Goal: Transaction & Acquisition: Purchase product/service

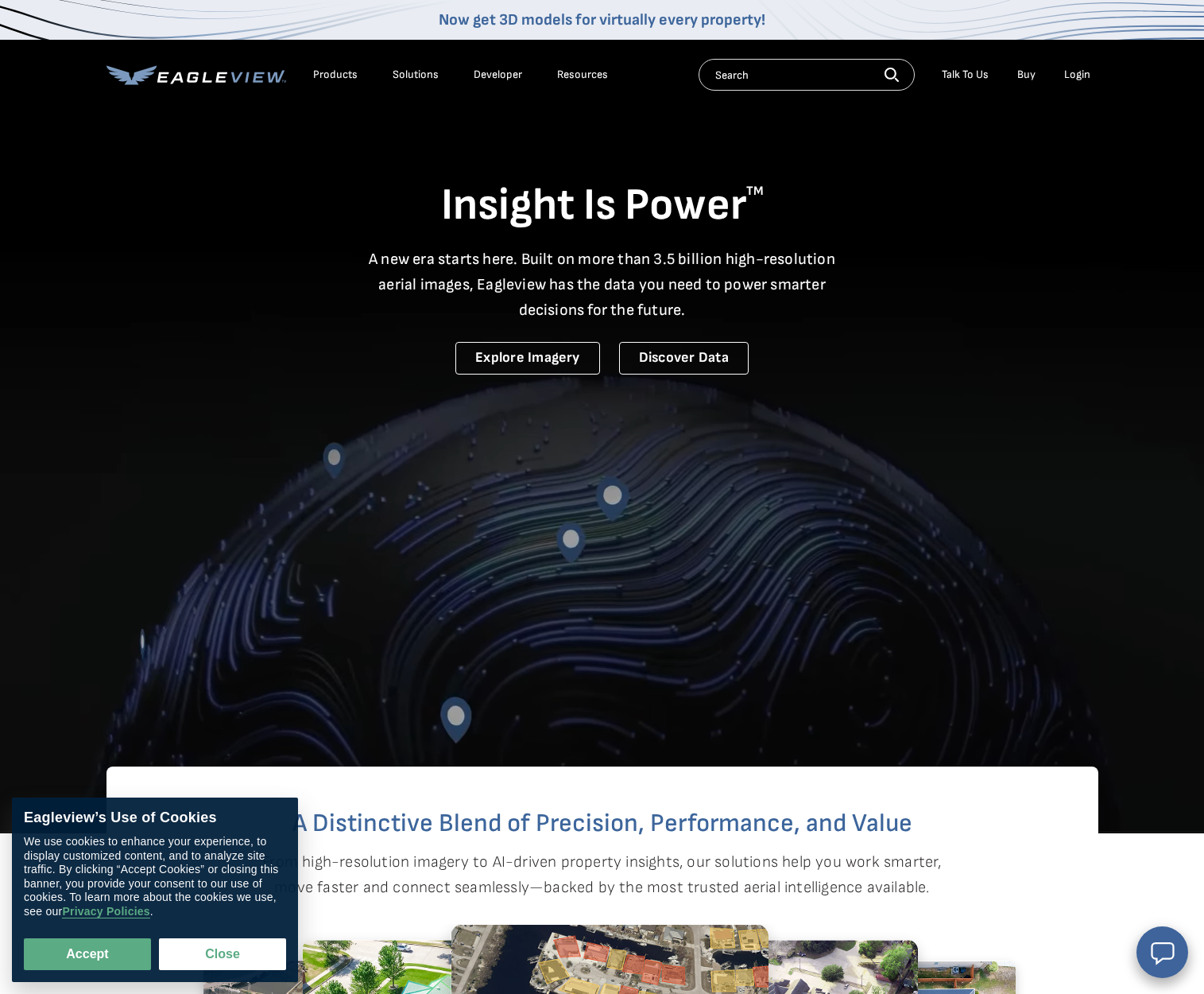
click at [1086, 82] on li "Login" at bounding box center [1078, 75] width 42 height 24
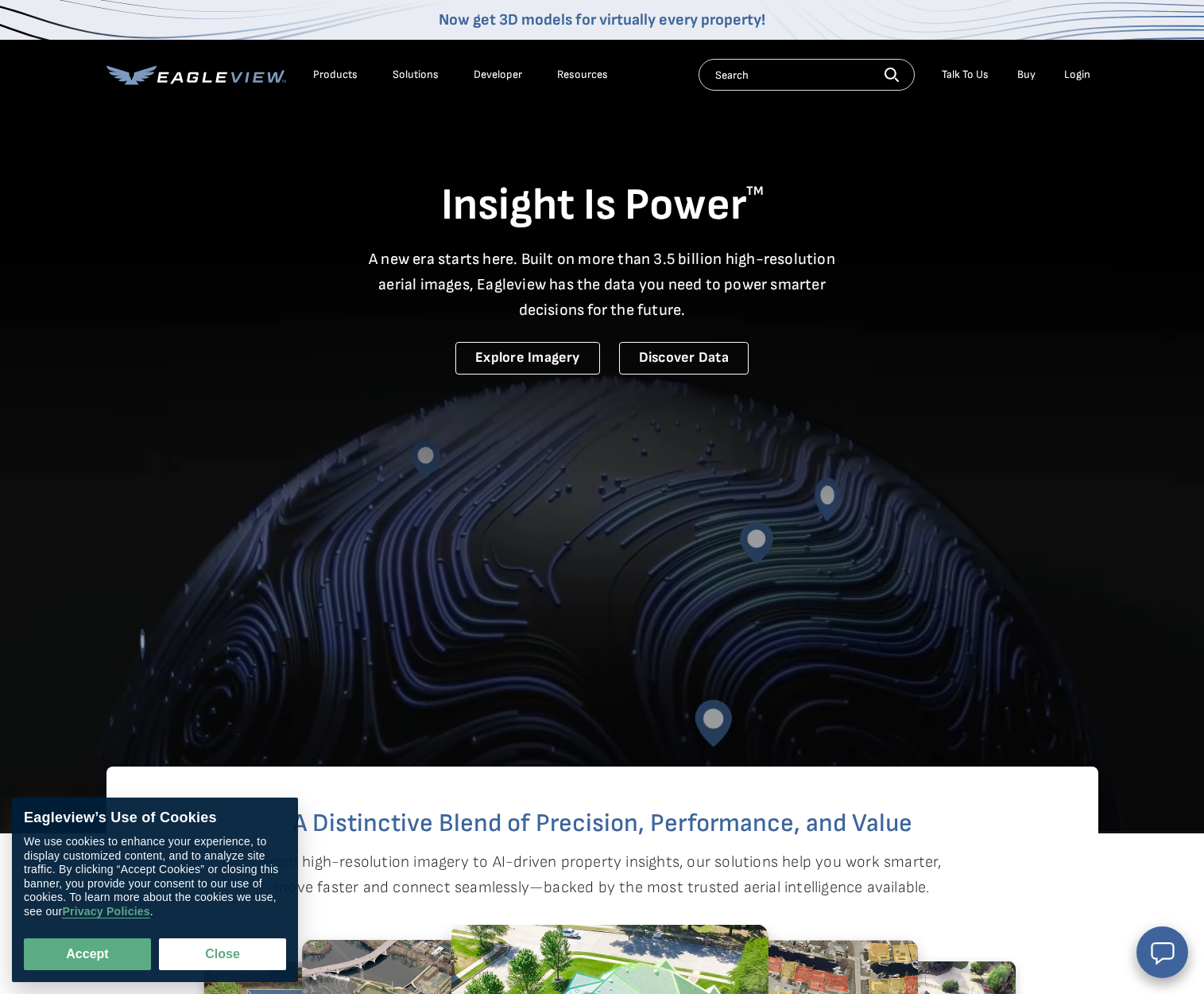
click at [1084, 79] on div "Login" at bounding box center [1077, 75] width 26 height 14
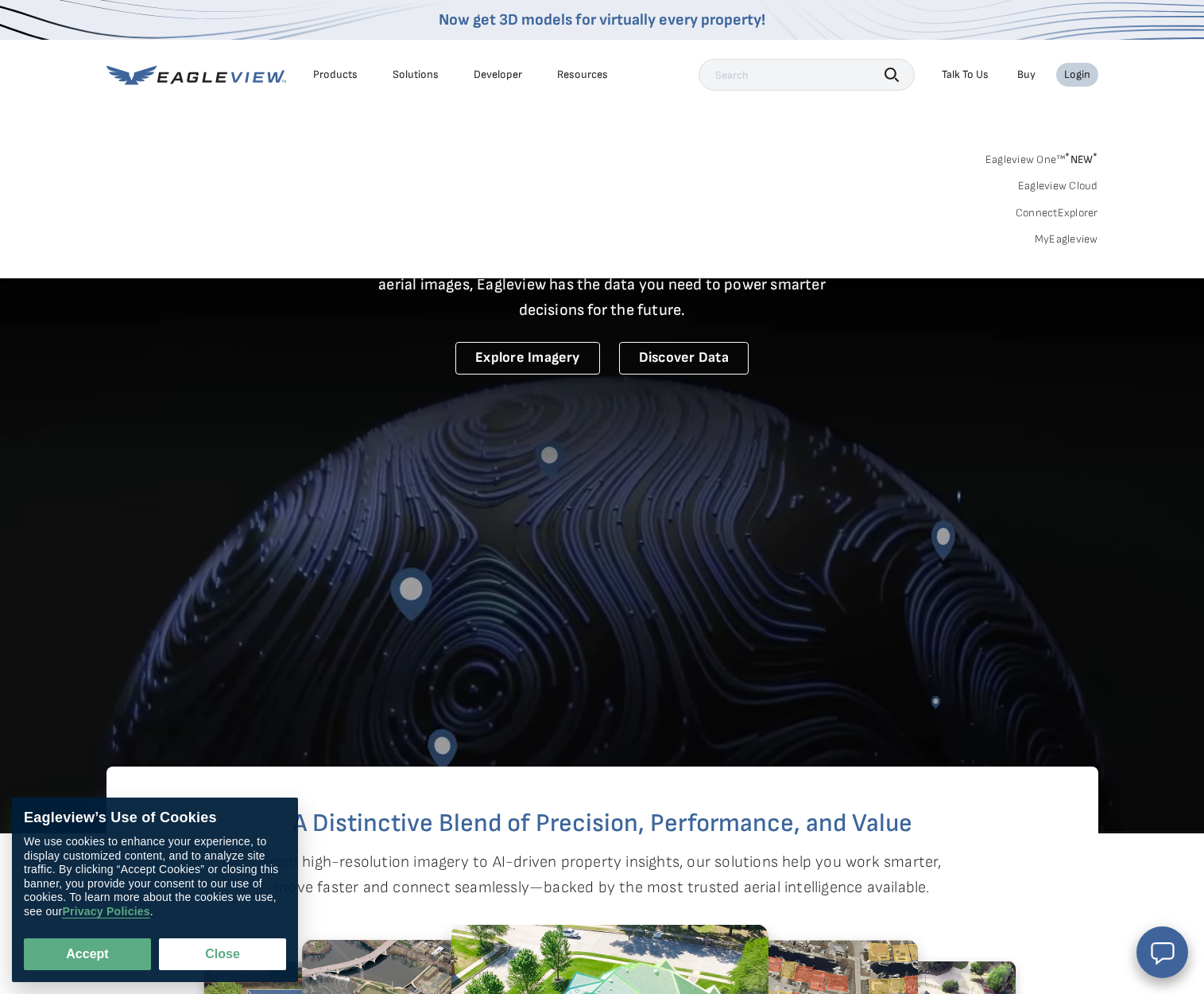
click at [1064, 73] on div "Login" at bounding box center [1077, 75] width 26 height 14
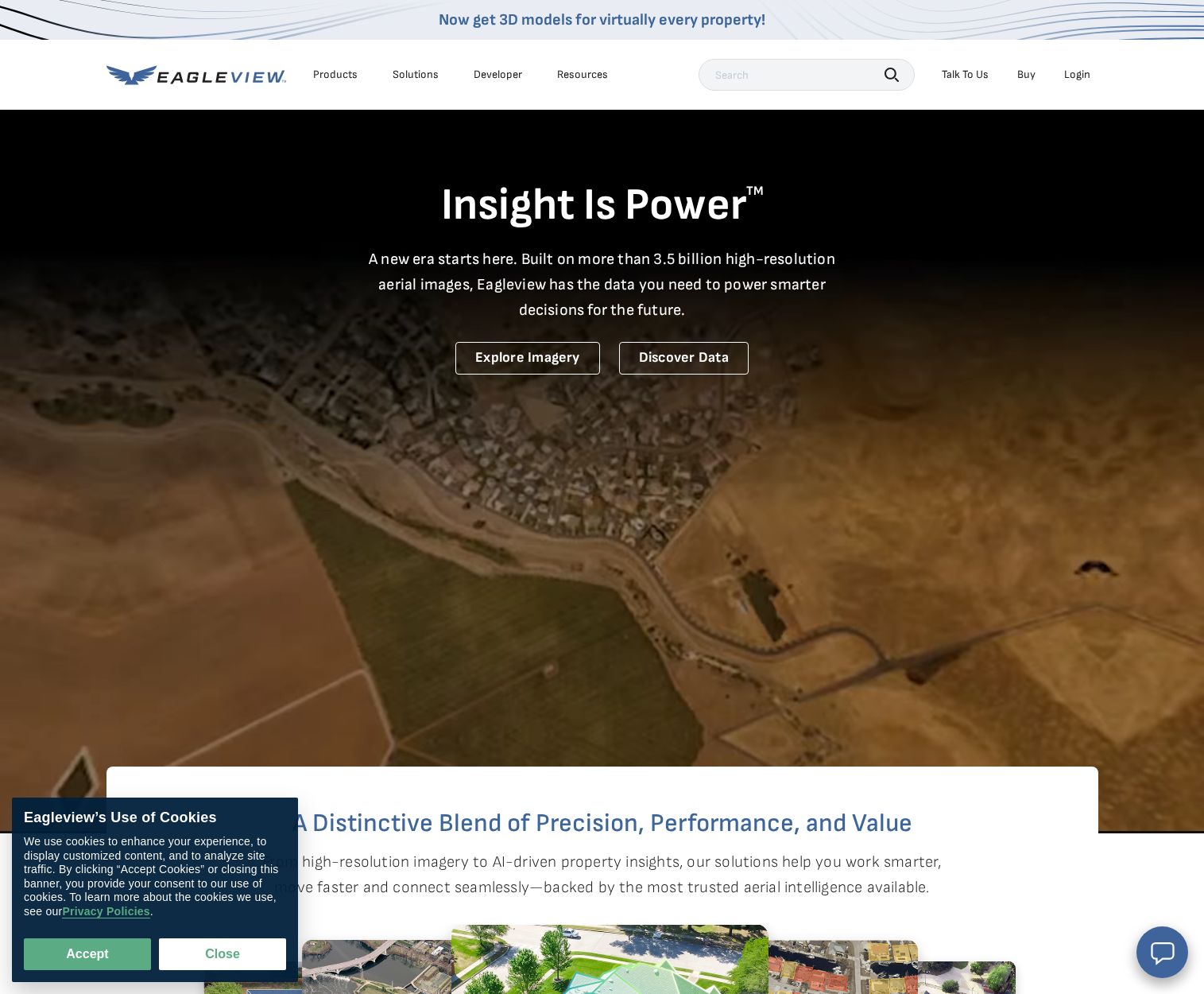
click at [1064, 73] on div "Login" at bounding box center [1077, 75] width 26 height 14
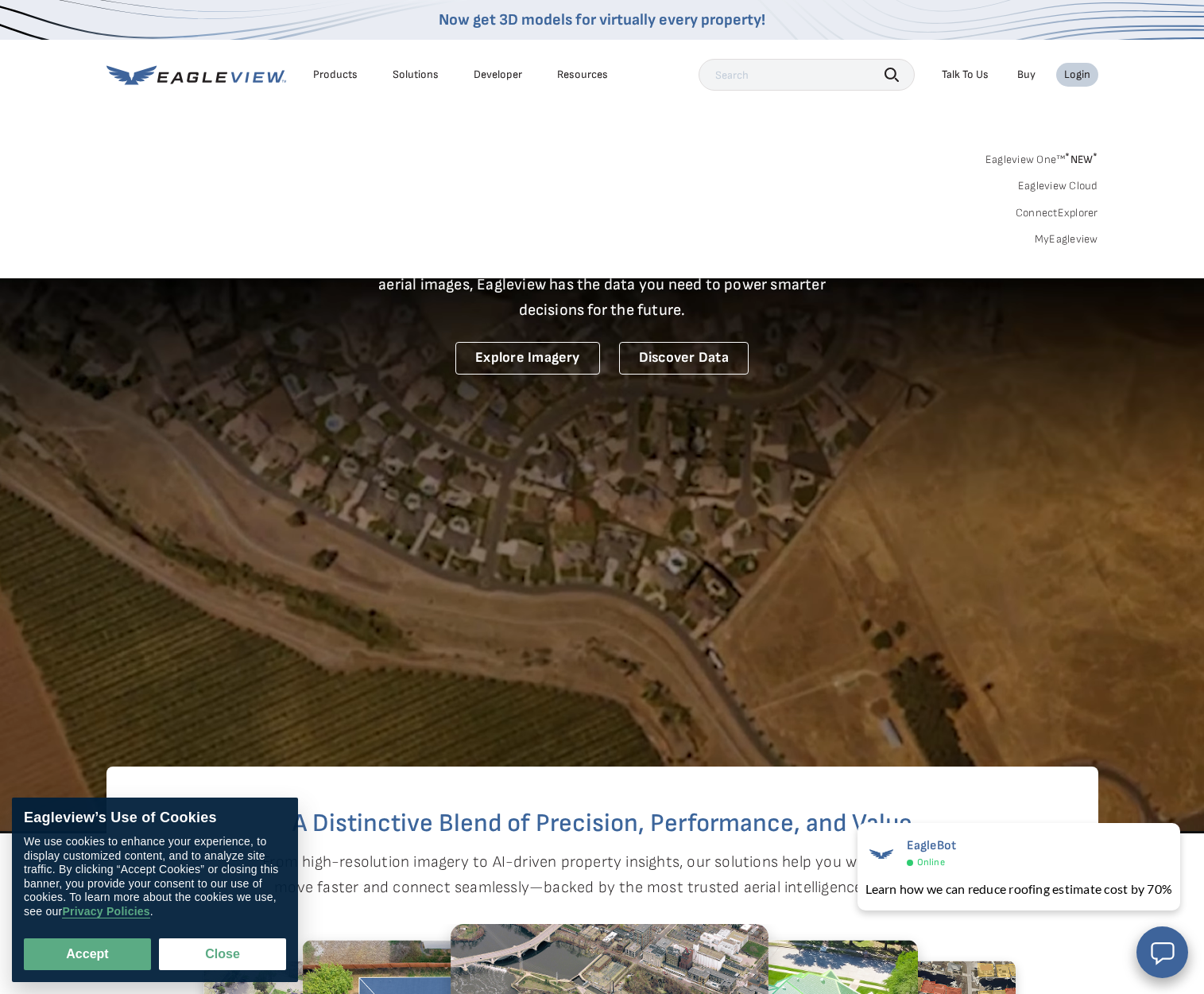
click at [1072, 74] on div "Login" at bounding box center [1077, 75] width 26 height 14
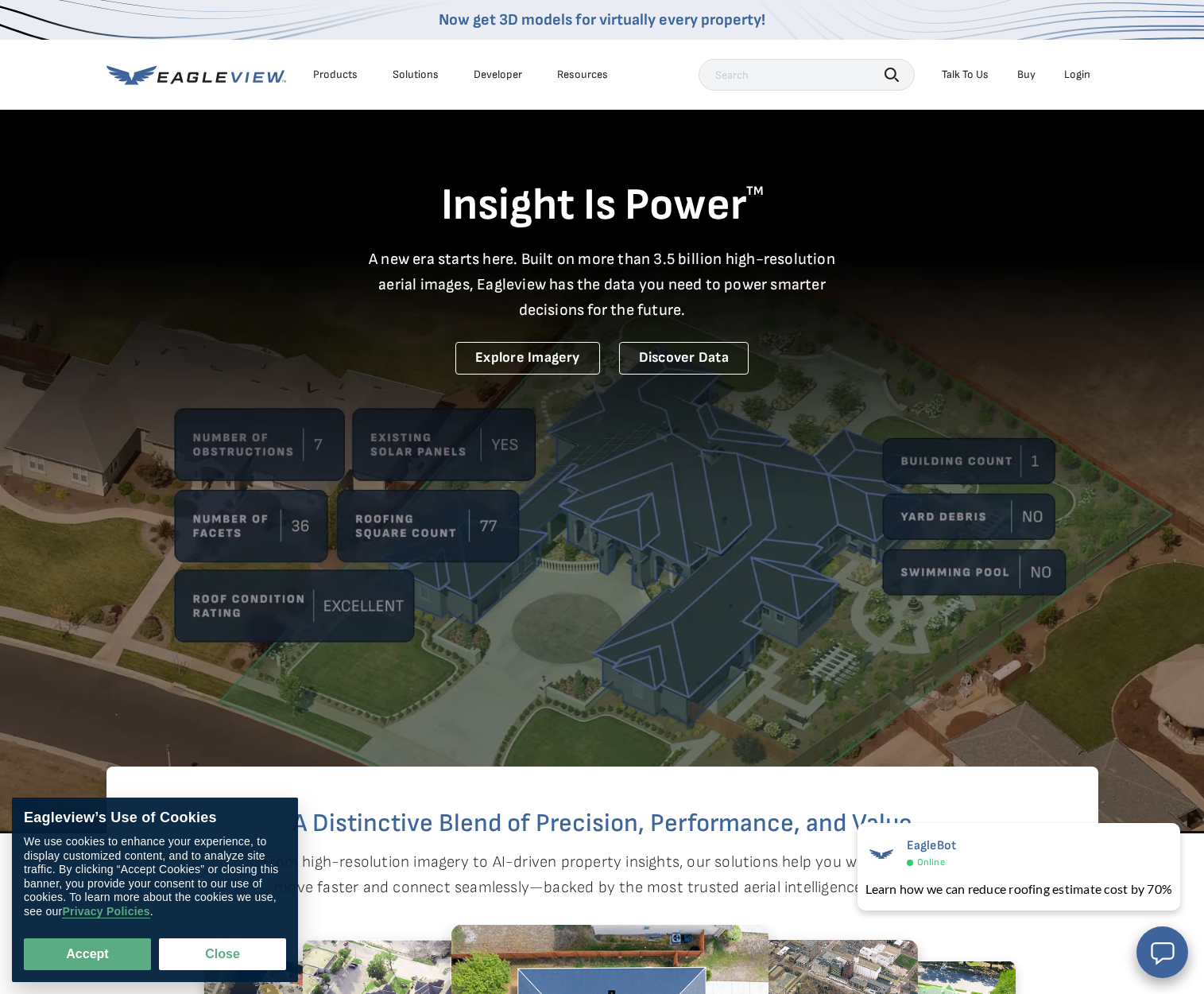
click at [1074, 83] on li "Login" at bounding box center [1078, 75] width 42 height 24
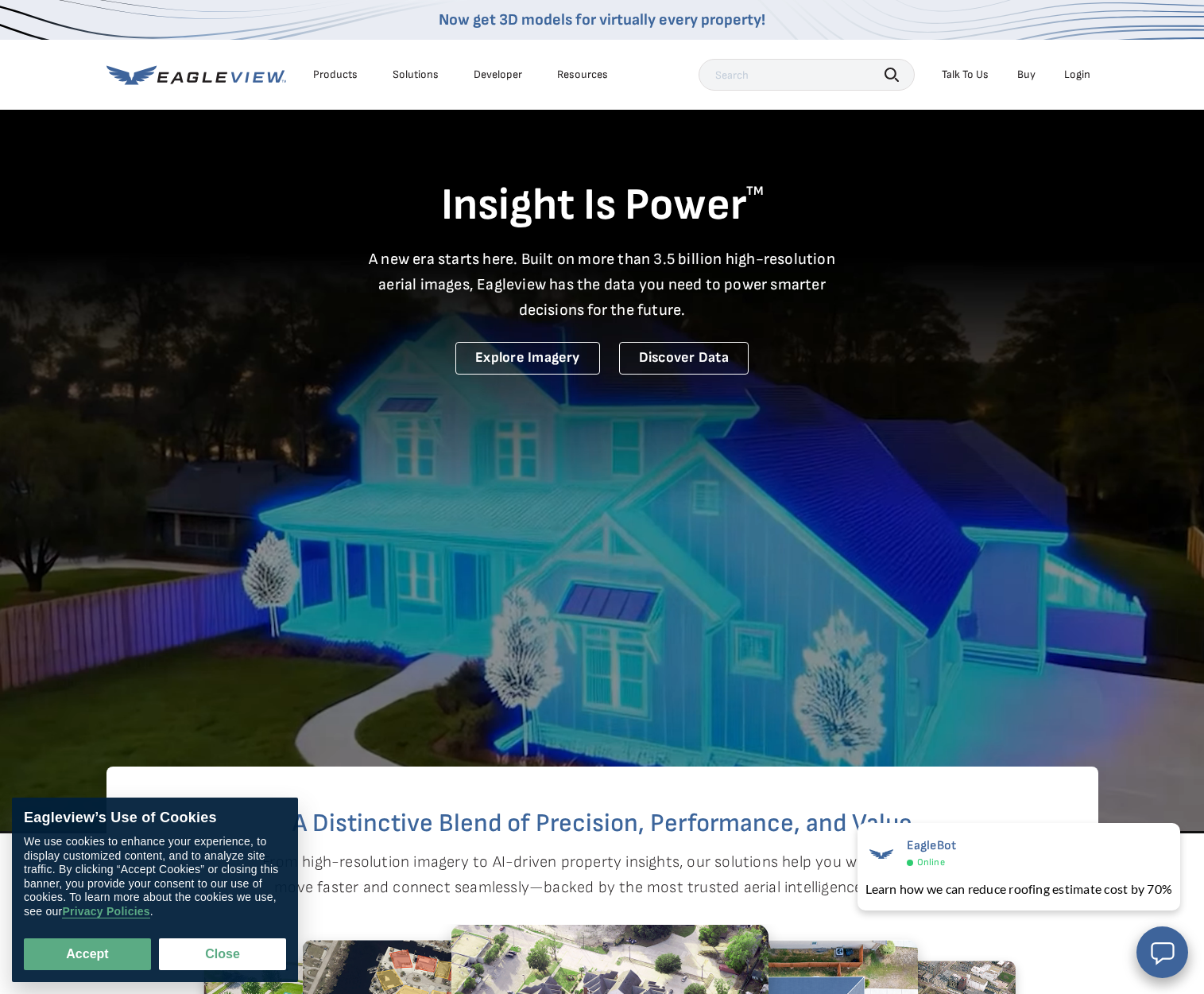
click at [1077, 72] on div "Login" at bounding box center [1077, 75] width 26 height 14
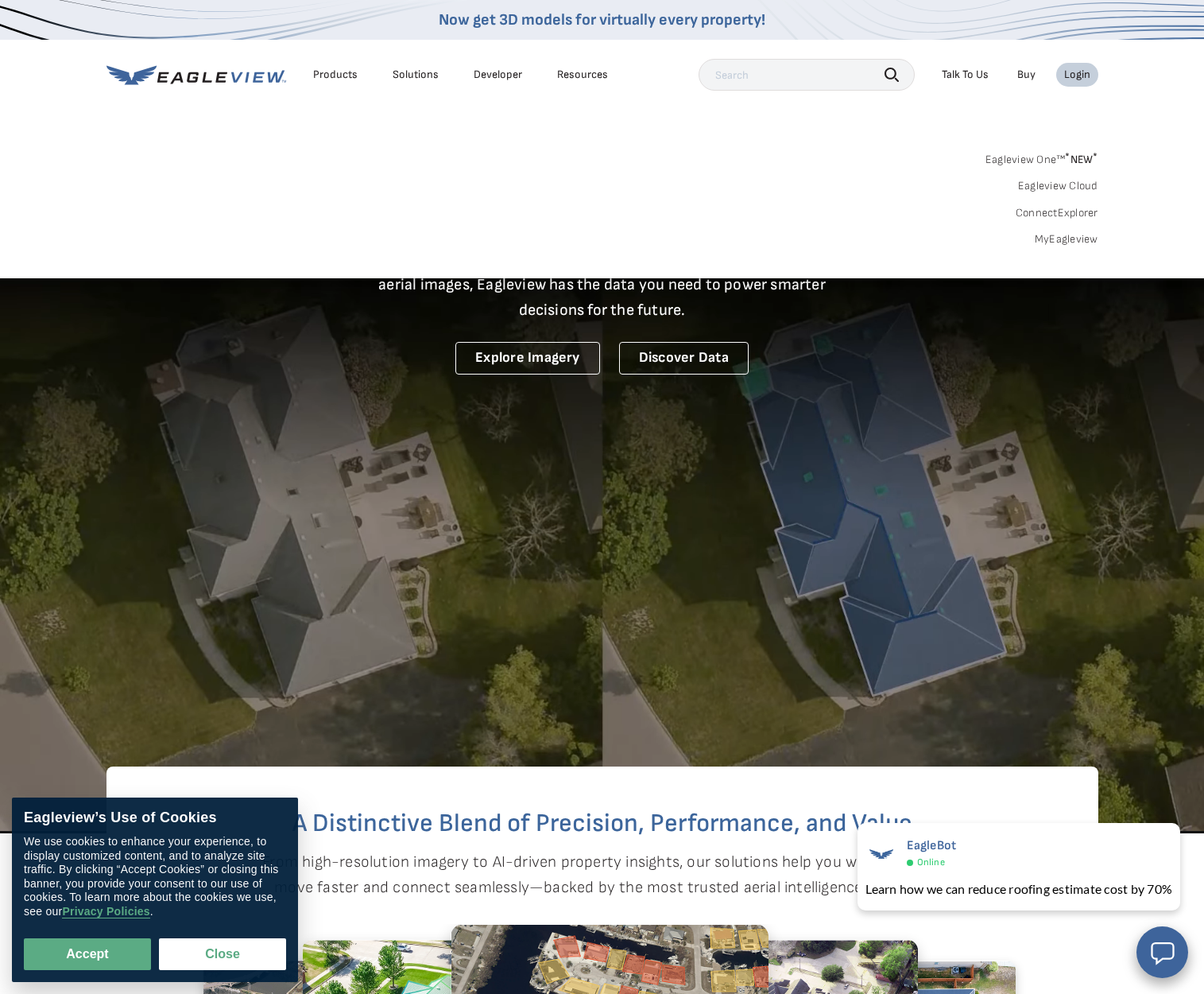
click at [1072, 239] on link "MyEagleview" at bounding box center [1066, 239] width 64 height 14
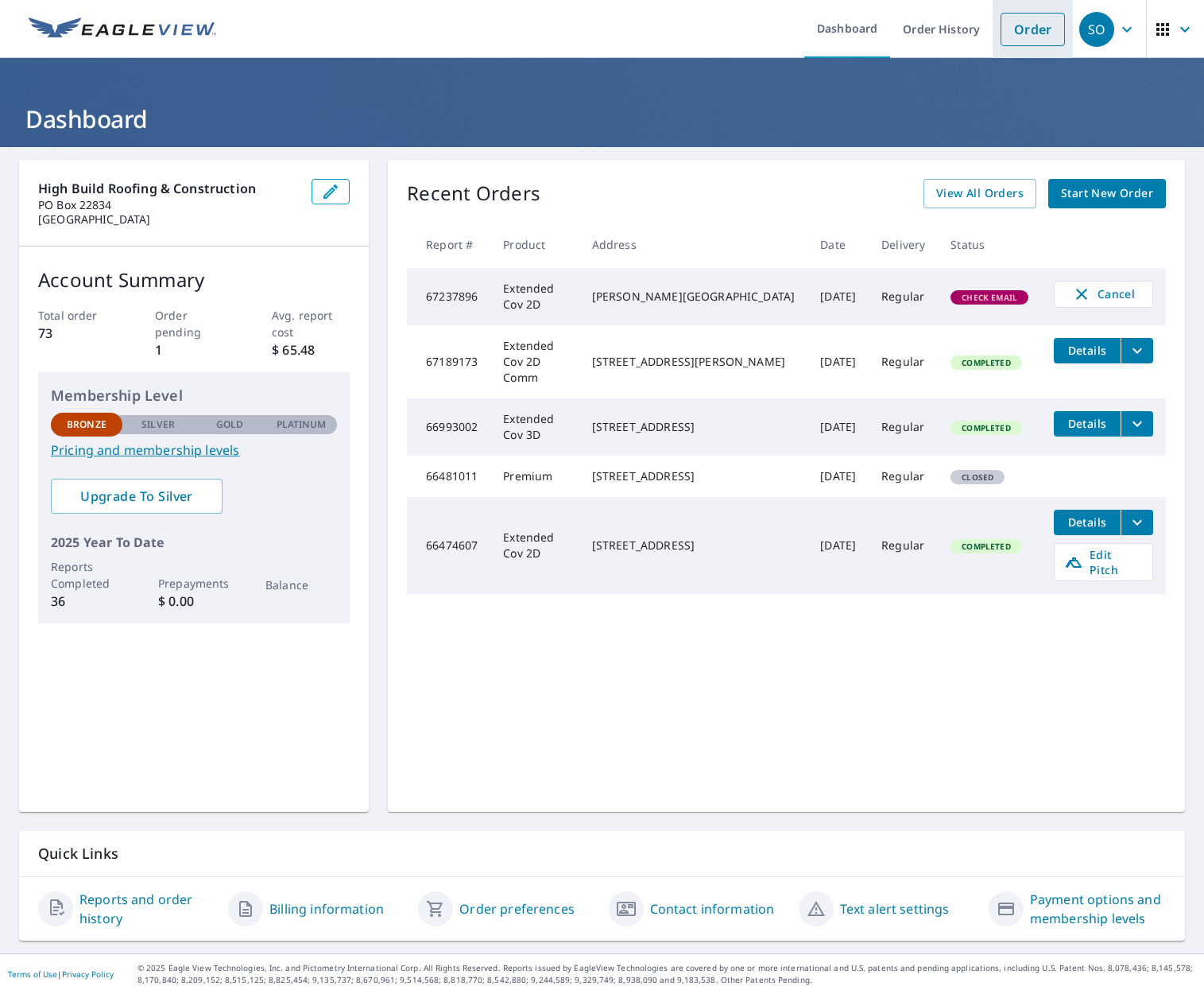
click at [1016, 37] on link "Order" at bounding box center [1033, 29] width 64 height 33
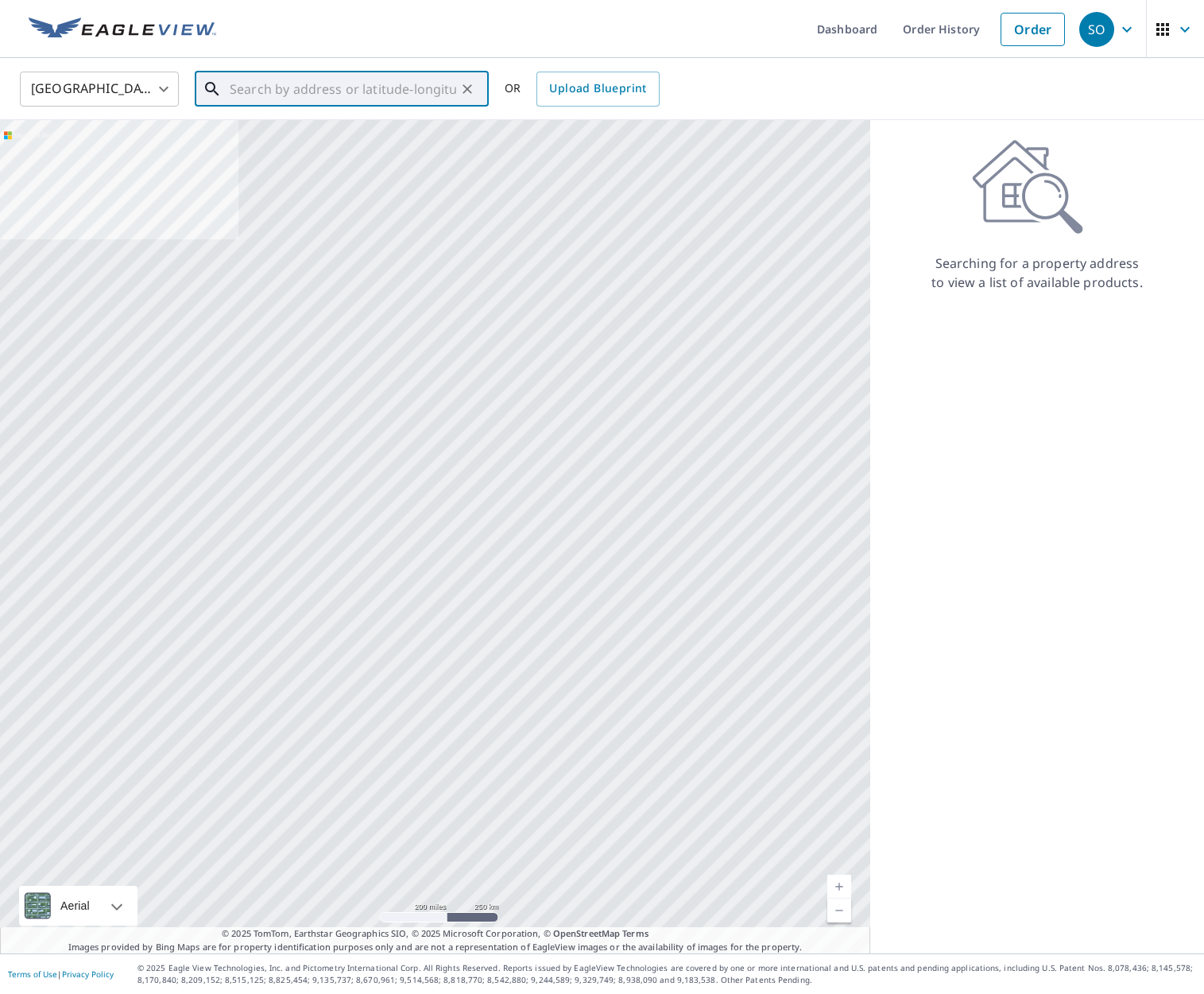
click at [315, 91] on input "text" at bounding box center [343, 89] width 227 height 44
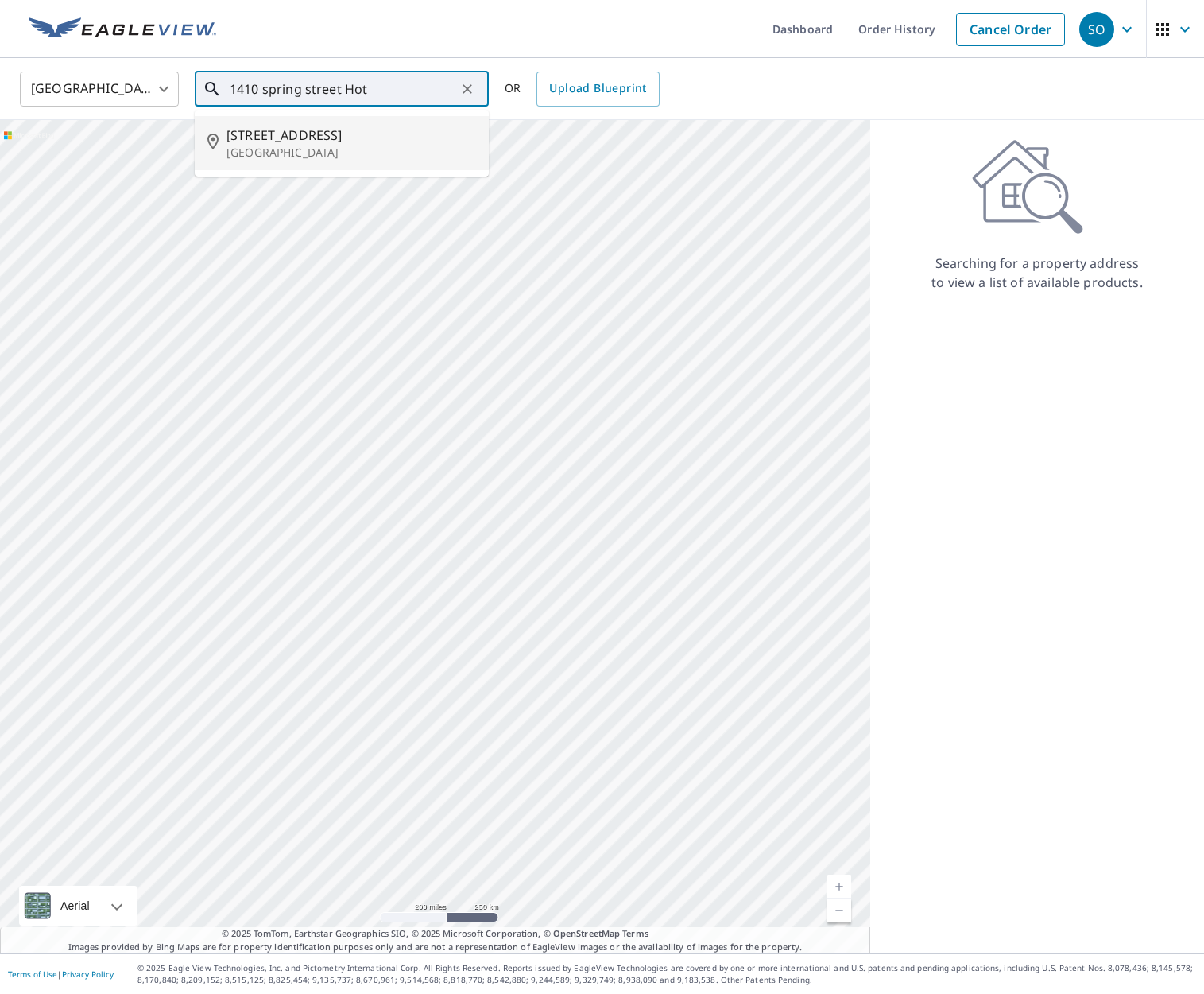
click at [334, 148] on p "Hot Springs National Park, AR 71901" at bounding box center [351, 152] width 249 height 16
type input "1410 Spring St Hot Springs National Park, AR 71901"
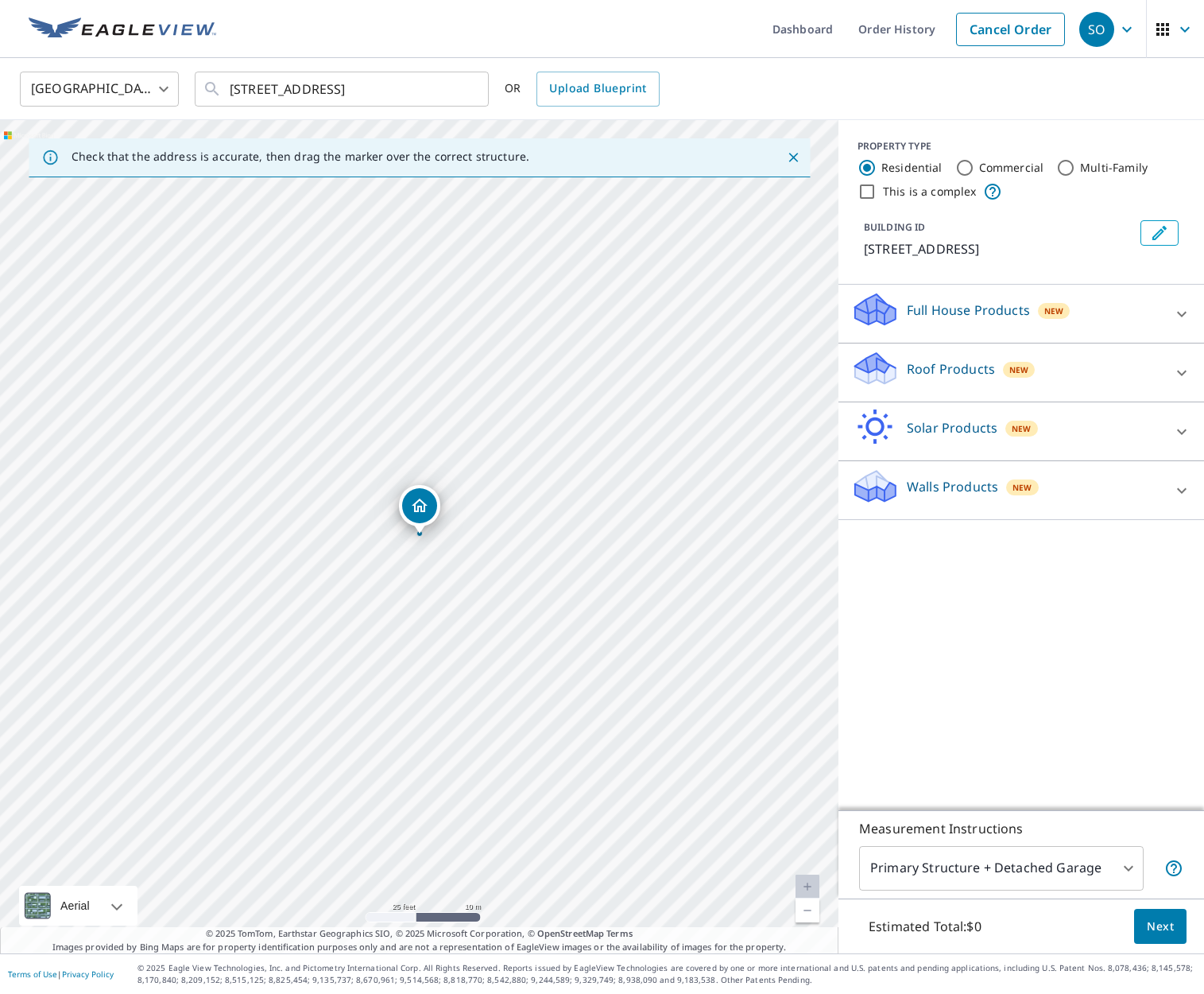
click at [953, 395] on div "Roof Products New" at bounding box center [1006, 372] width 311 height 45
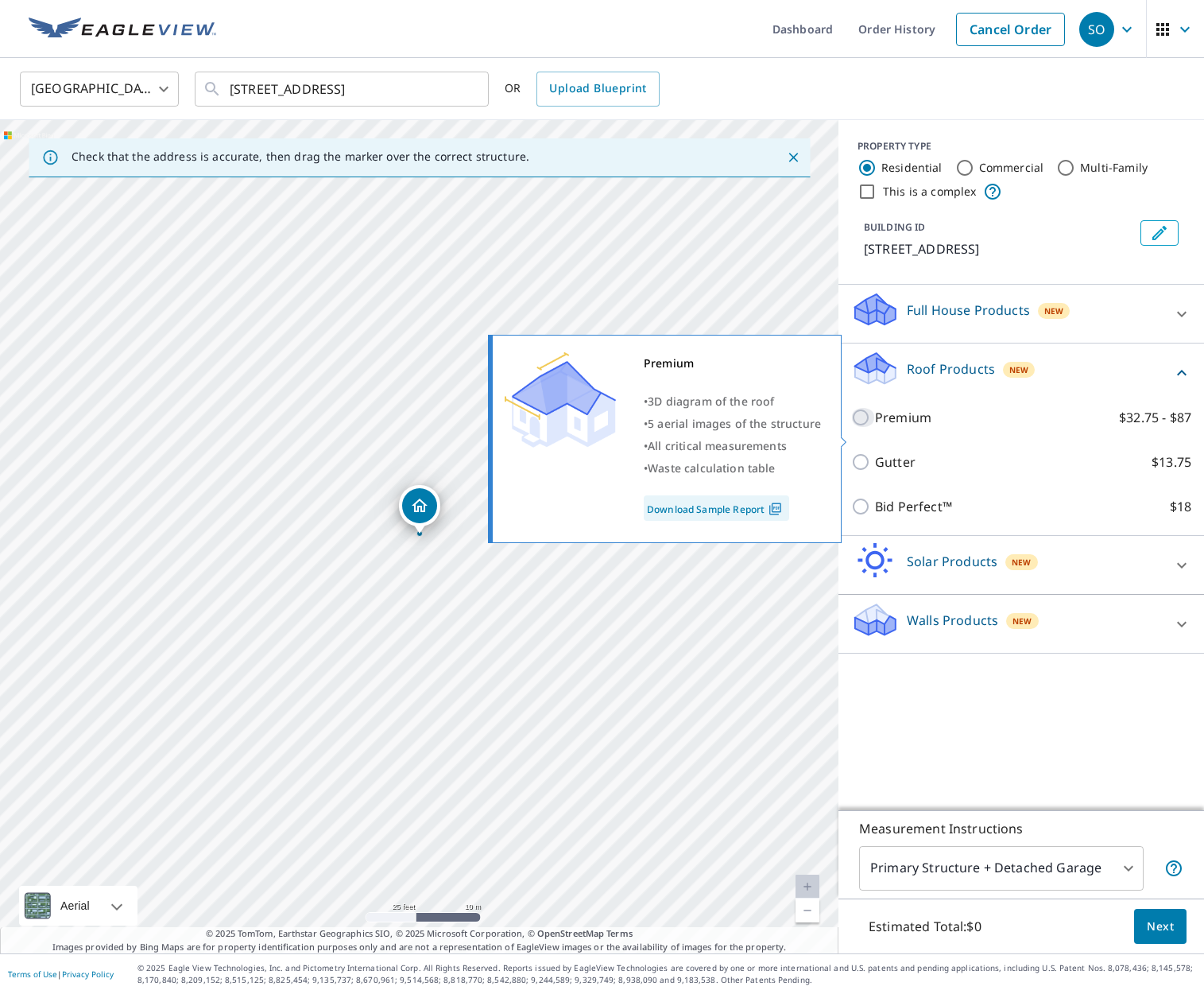
click at [860, 427] on input "Premium $32.75 - $87" at bounding box center [863, 417] width 24 height 19
checkbox input "true"
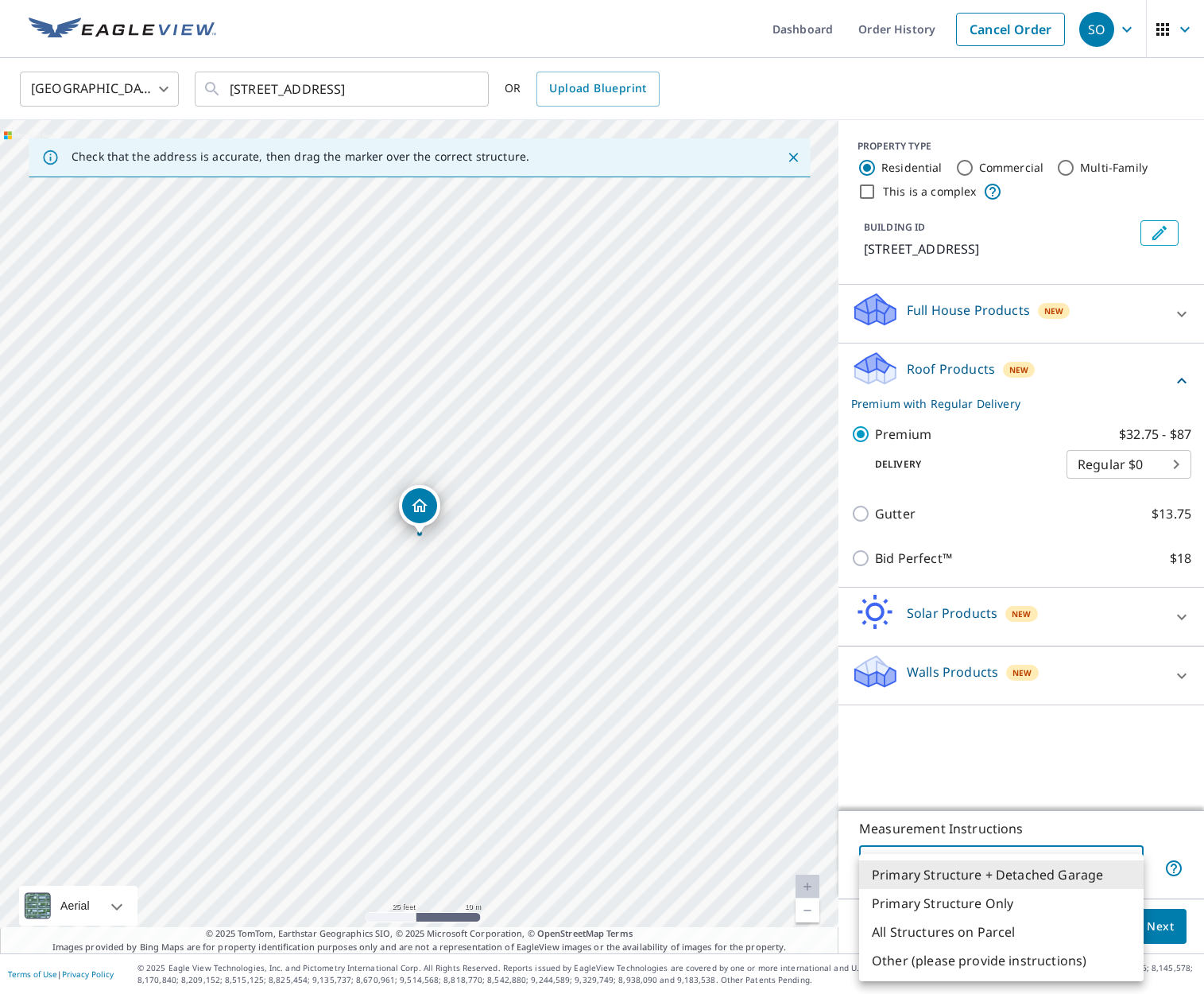
click at [1127, 883] on body "SO SO Dashboard Order History Cancel Order SO United States US ​ 1410 Spring St…" at bounding box center [602, 497] width 1204 height 994
click at [1044, 900] on li "Primary Structure Only" at bounding box center [1000, 903] width 284 height 29
type input "2"
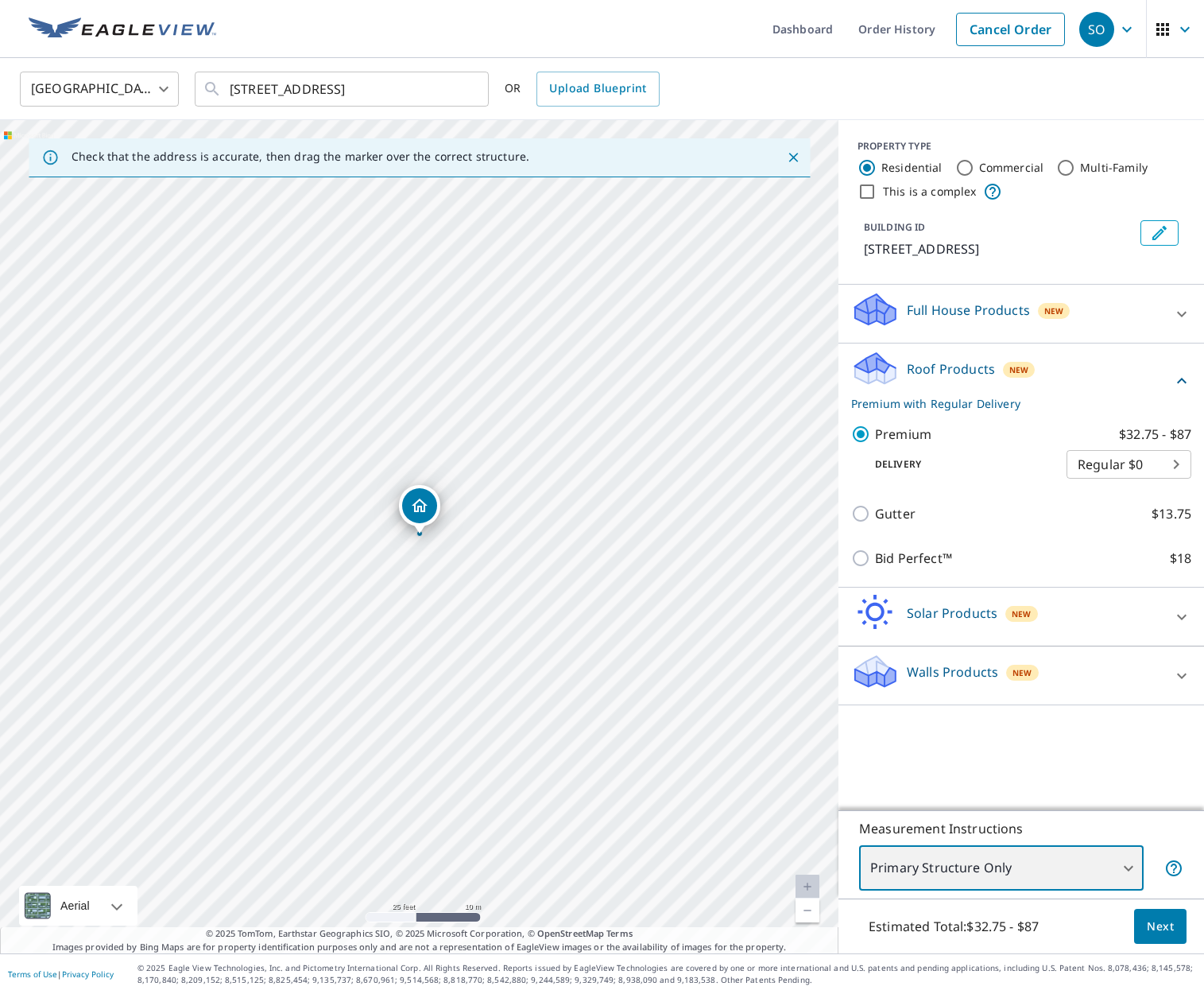
scroll to position [1, 0]
click at [1172, 932] on span "Next" at bounding box center [1160, 926] width 27 height 20
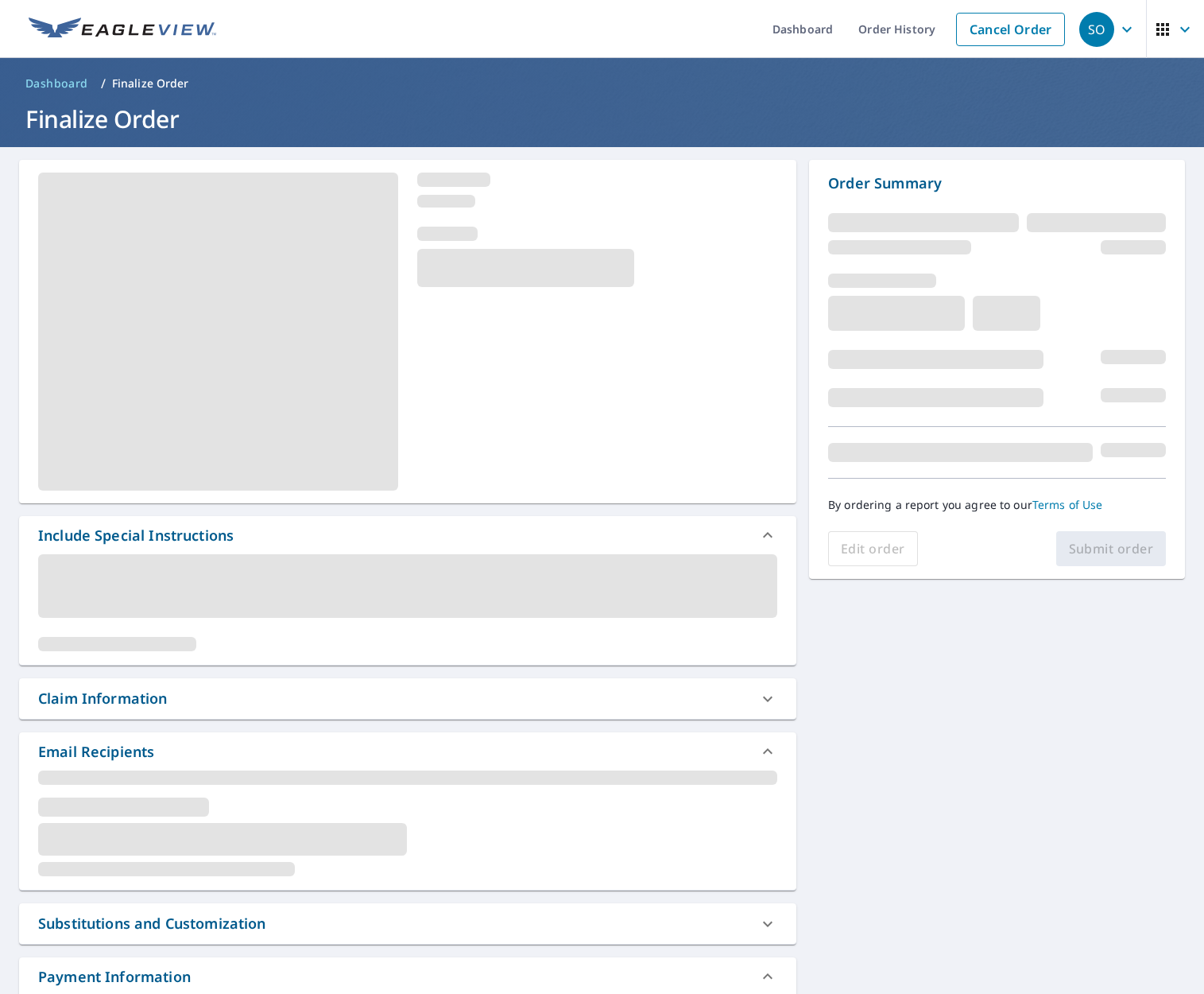
scroll to position [2, 0]
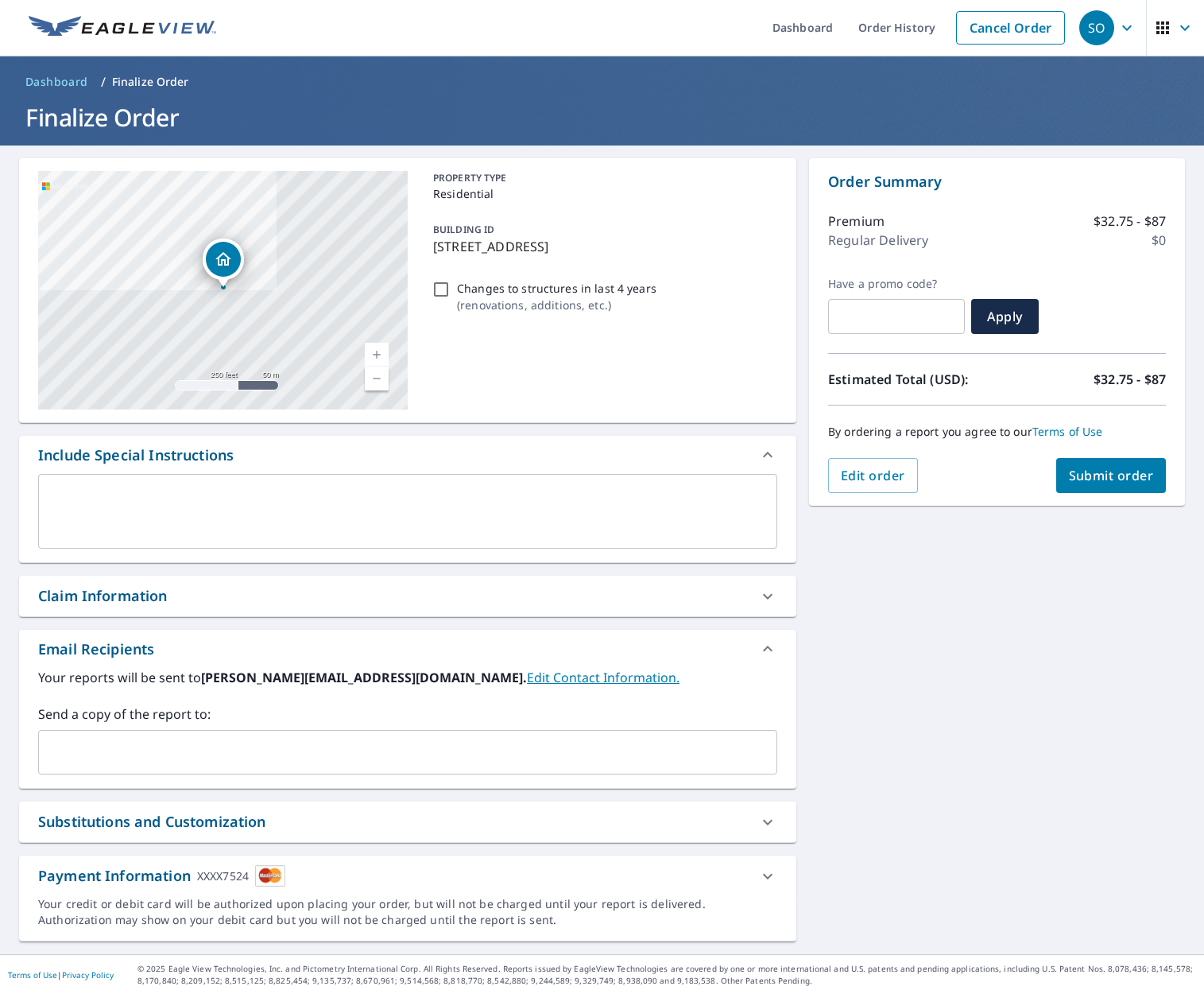
click at [1106, 470] on span "Submit order" at bounding box center [1112, 475] width 85 height 18
checkbox input "true"
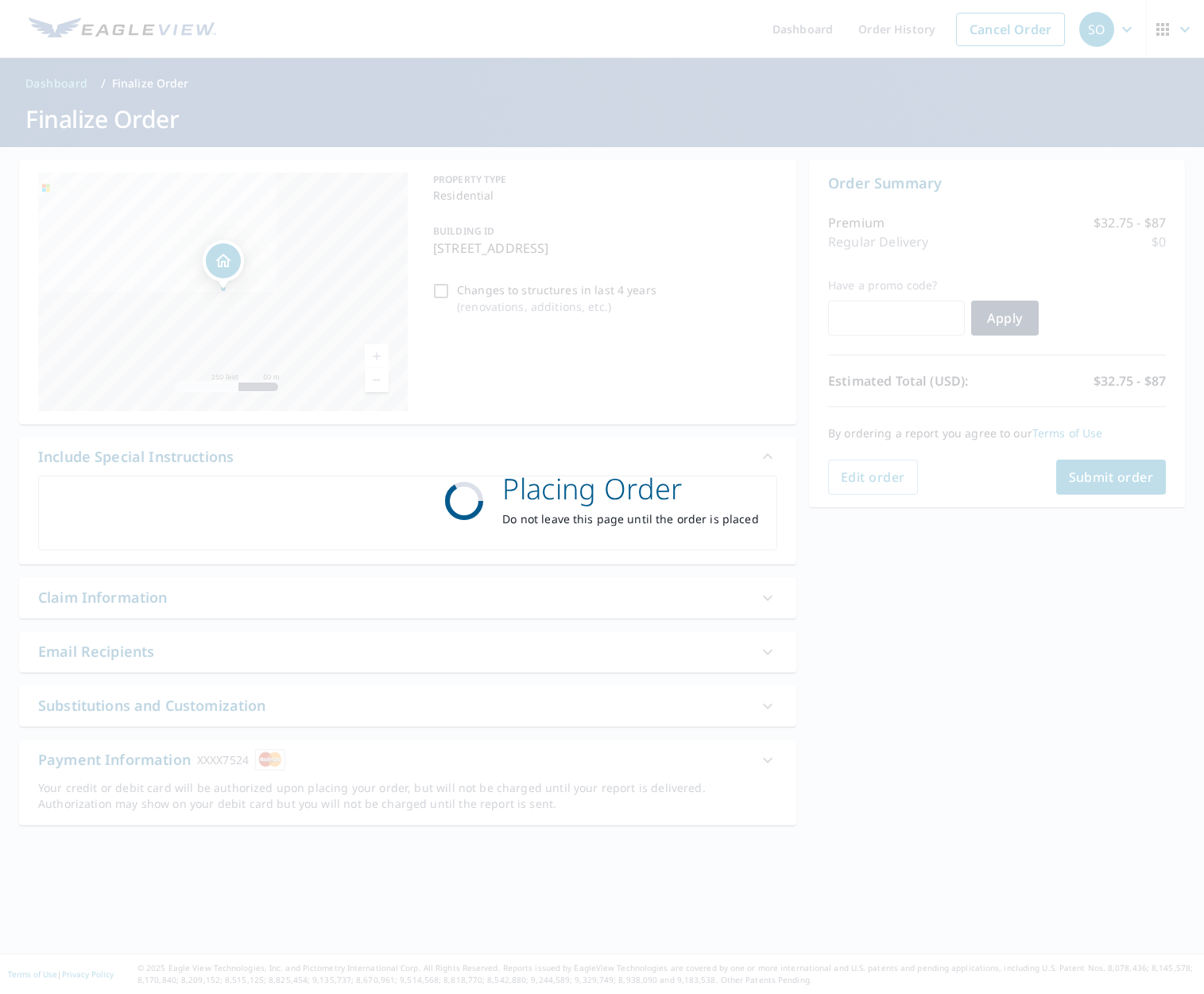
scroll to position [0, 0]
